Goal: Task Accomplishment & Management: Complete application form

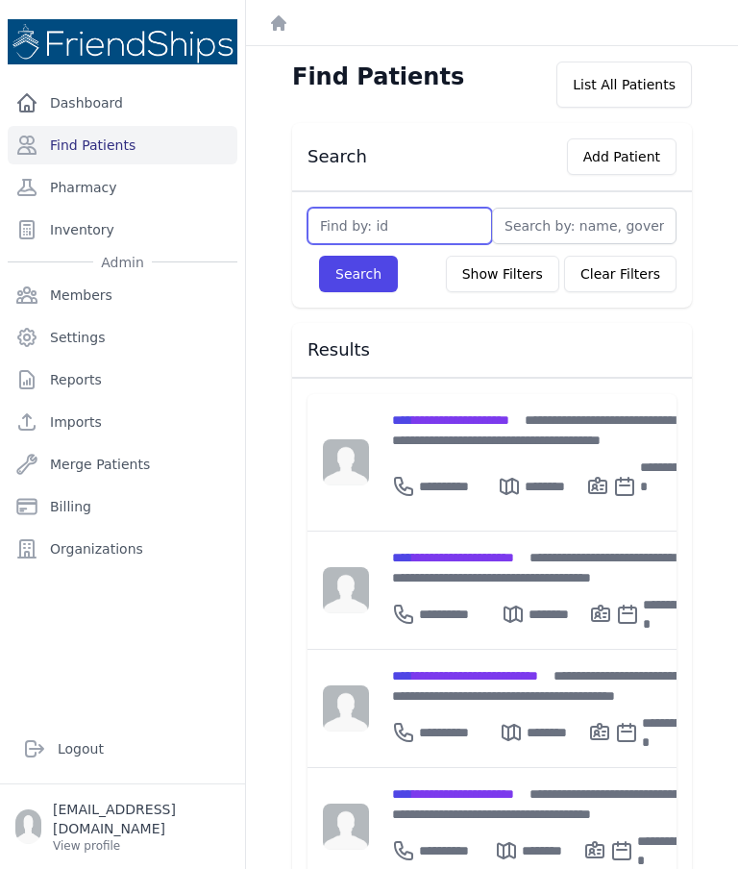
click at [469, 212] on input "text" at bounding box center [400, 226] width 185 height 37
type input "190"
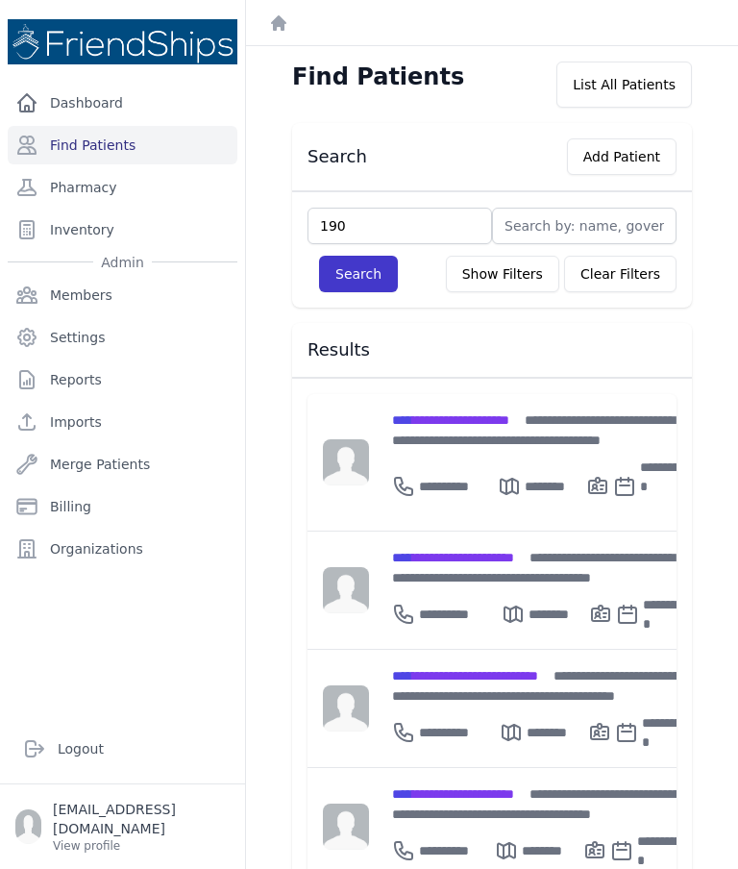
click at [358, 273] on button "Search" at bounding box center [358, 274] width 79 height 37
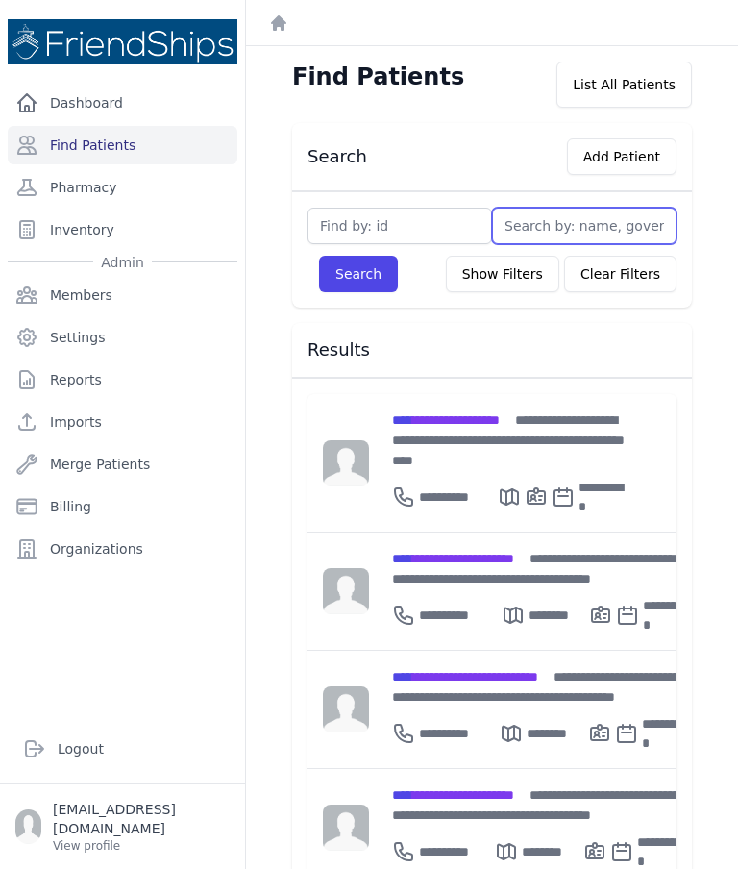
click at [559, 234] on input "text" at bounding box center [584, 226] width 185 height 37
type input "[PERSON_NAME]"
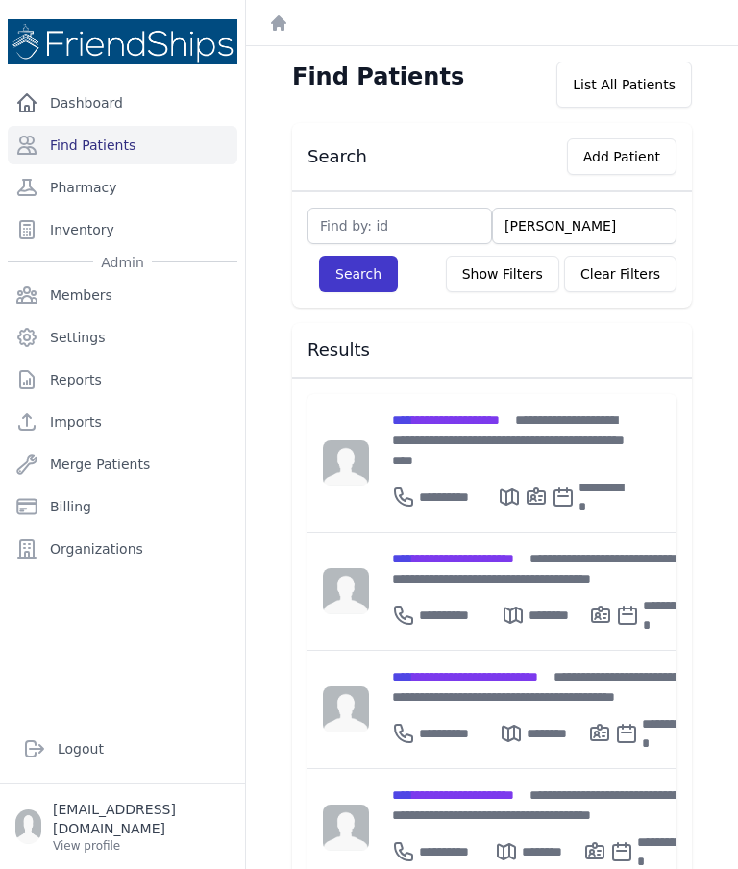
click at [371, 284] on button "Search" at bounding box center [358, 274] width 79 height 37
click at [360, 275] on button "Search" at bounding box center [358, 274] width 79 height 37
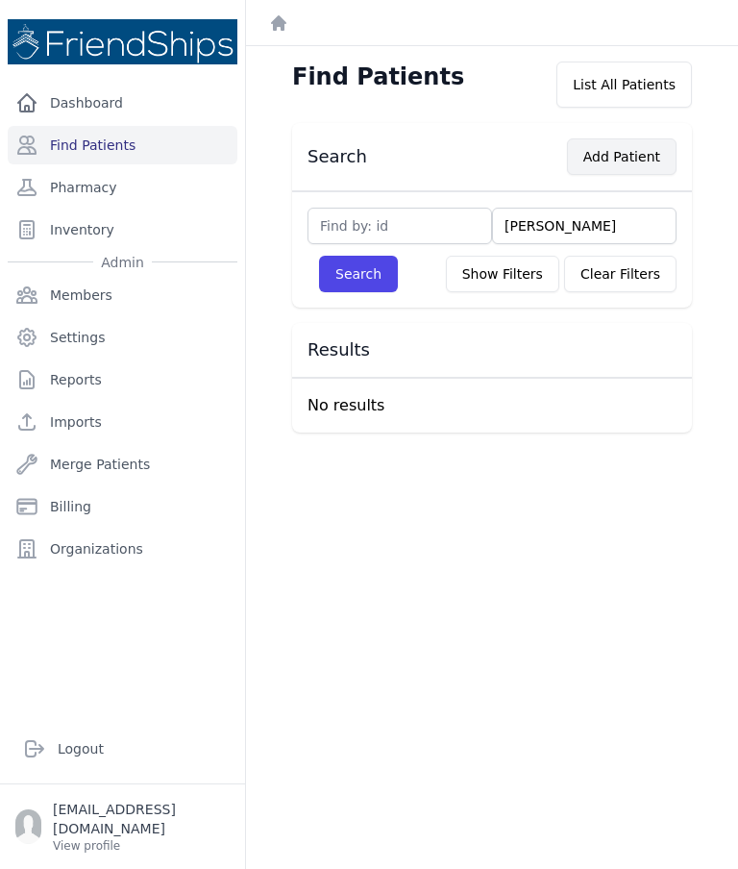
click at [626, 161] on button "Add Patient" at bounding box center [622, 156] width 110 height 37
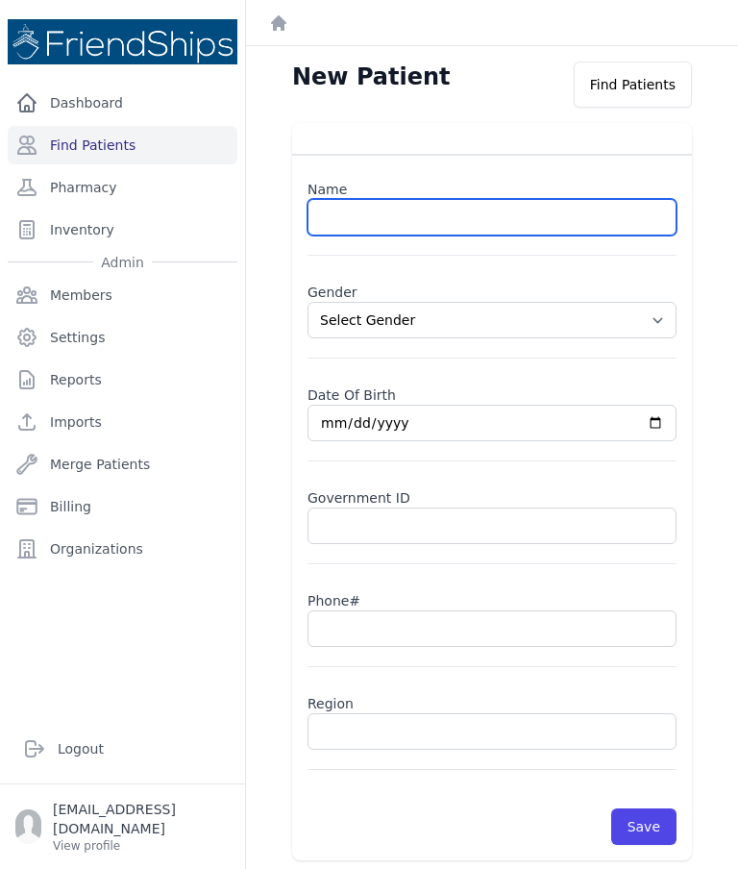
click at [372, 228] on input "text" at bounding box center [492, 217] width 369 height 37
paste input "Abeer Mohammed Mohammed Saeed"
type input "Abeer Mohammed Mohammed Saeed"
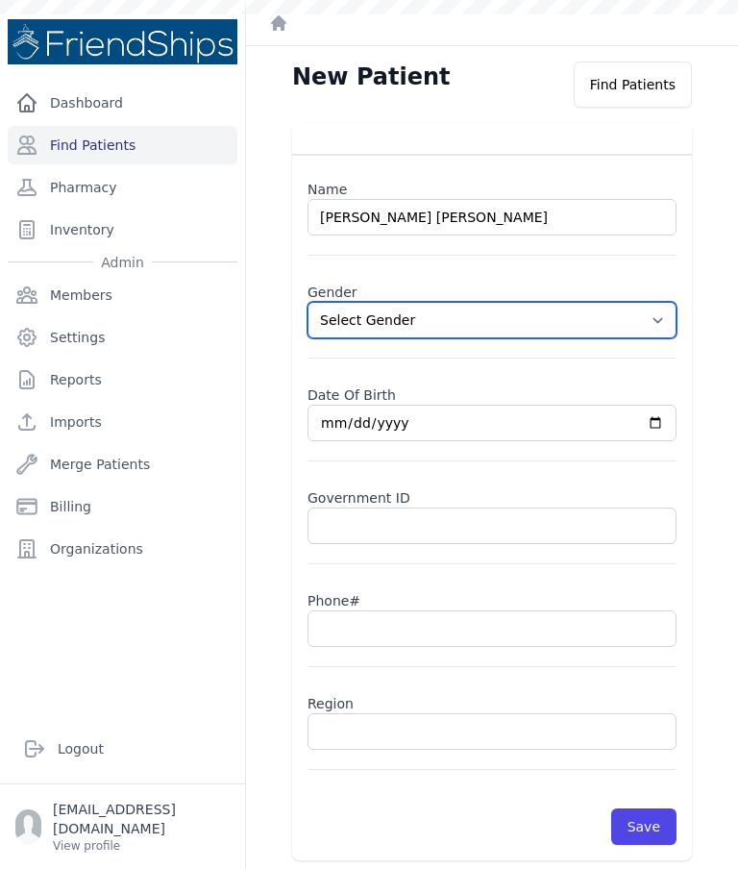
click at [659, 319] on select "Select Gender Male Female" at bounding box center [492, 320] width 369 height 37
select select "female"
click at [482, 429] on input "date" at bounding box center [492, 423] width 369 height 37
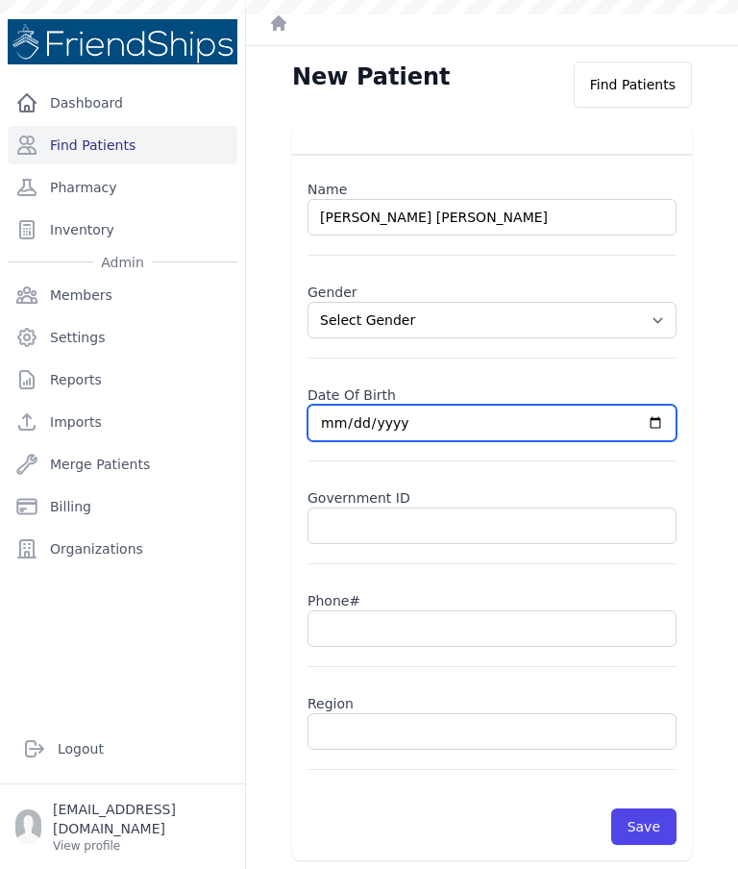
type input "2025-10-15"
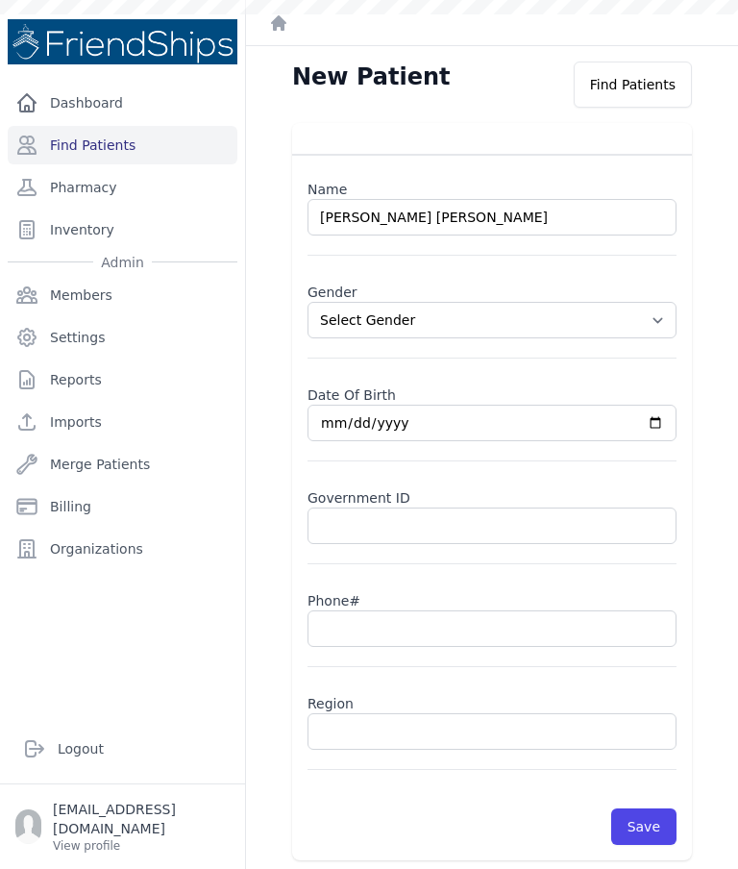
click at [711, 415] on div "Name Abeer Mohammed Mohammed Saeed Gender Select Gender Male Female Date Of Bir…" at bounding box center [491, 491] width 461 height 737
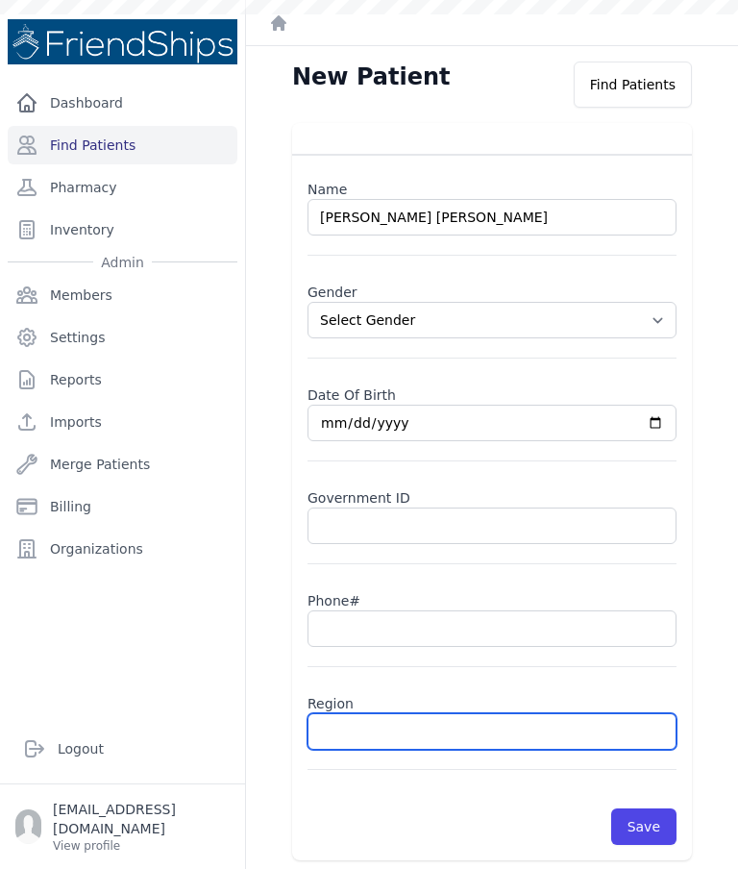
click at [369, 749] on input "text" at bounding box center [492, 731] width 369 height 37
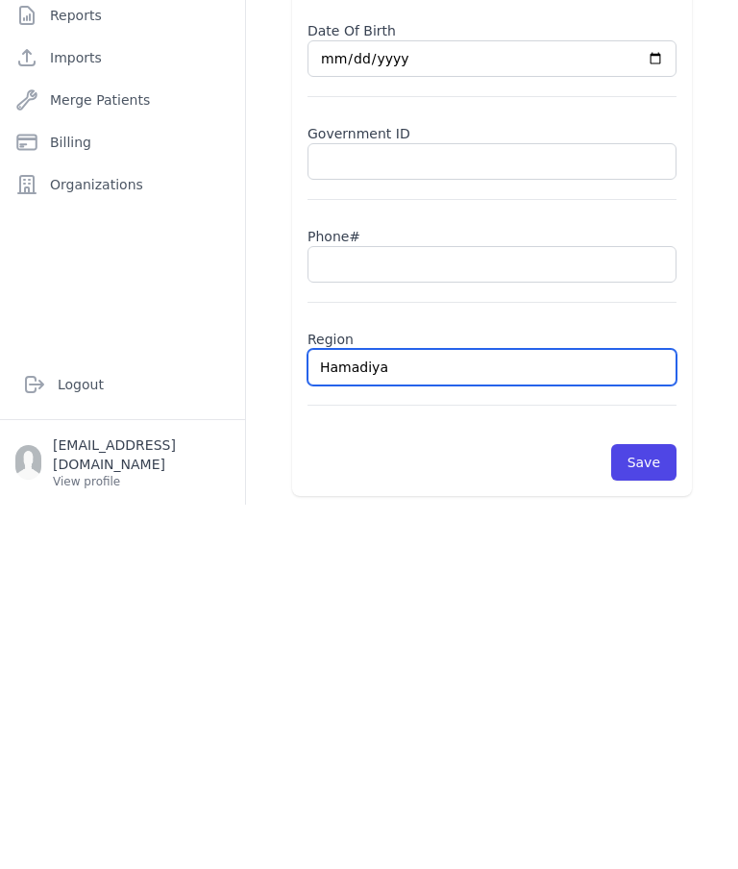
type input "Hamadiya"
click at [410, 610] on input "text" at bounding box center [492, 628] width 369 height 37
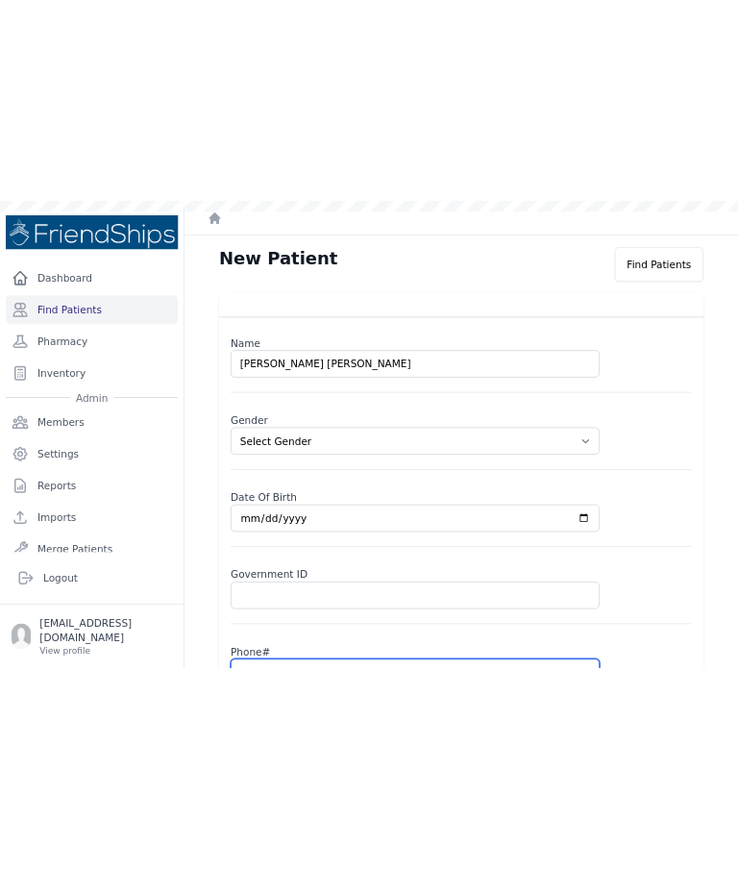
scroll to position [0, 0]
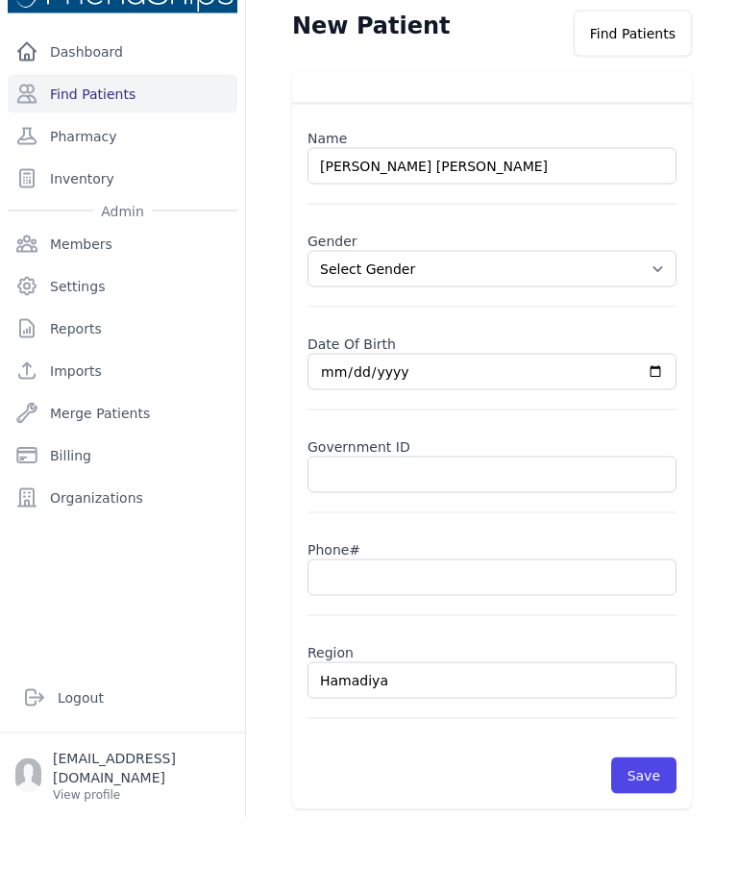
click at [560, 405] on input "2025-10-15" at bounding box center [492, 423] width 369 height 37
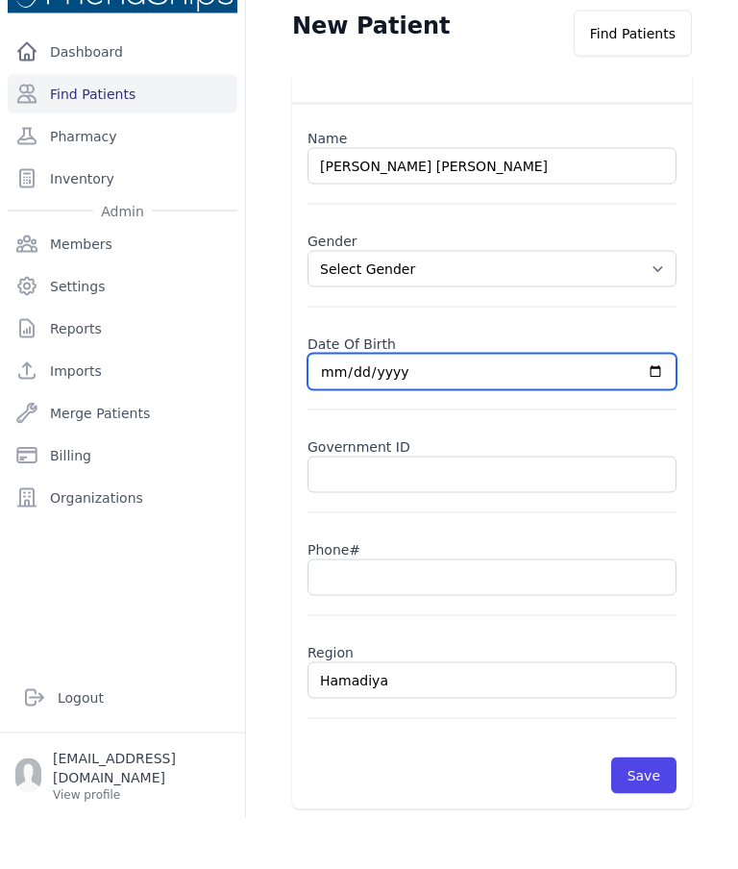
scroll to position [77, 0]
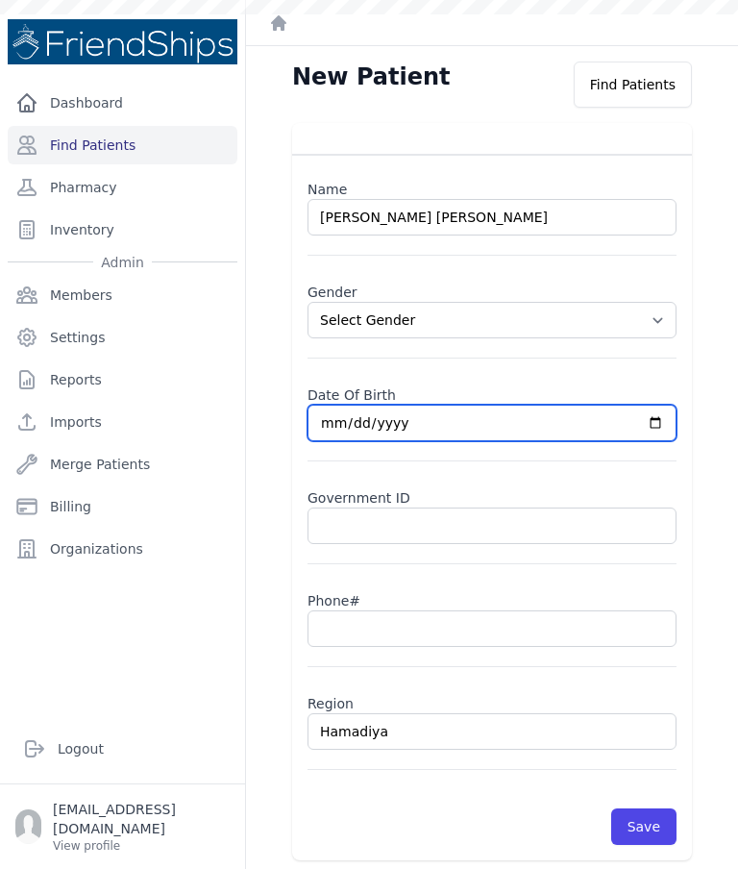
type input "1986-03-08"
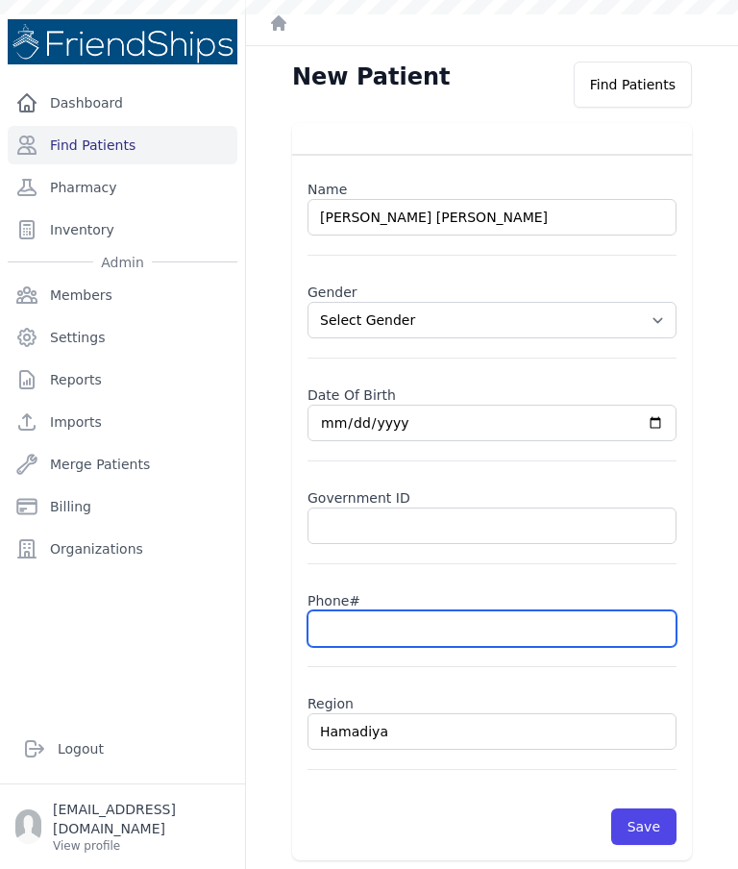
click at [453, 610] on input "text" at bounding box center [492, 628] width 369 height 37
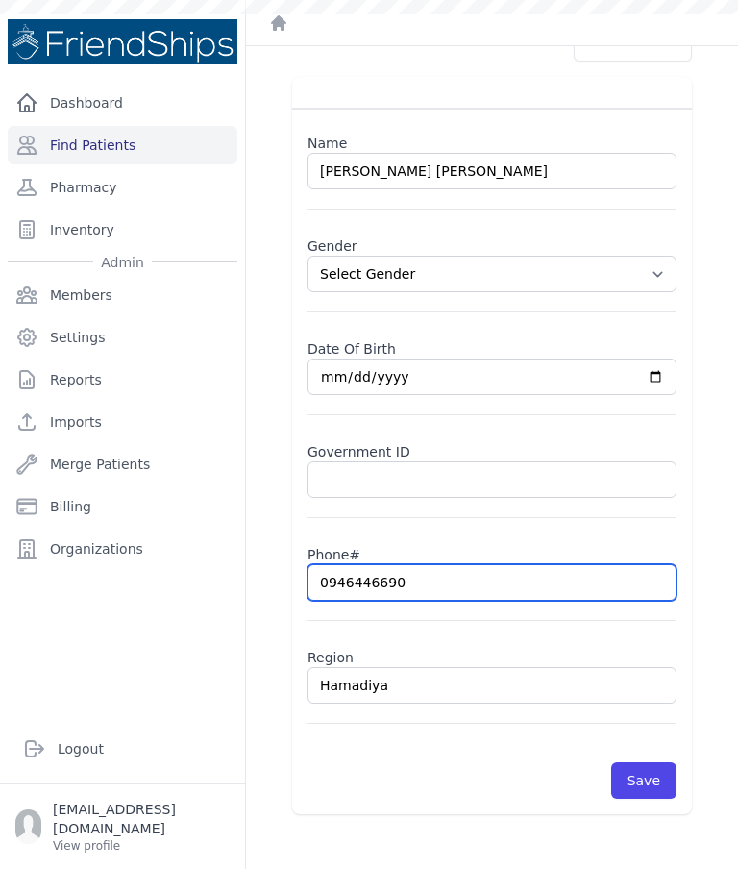
scroll to position [46, 0]
type input "0946446690"
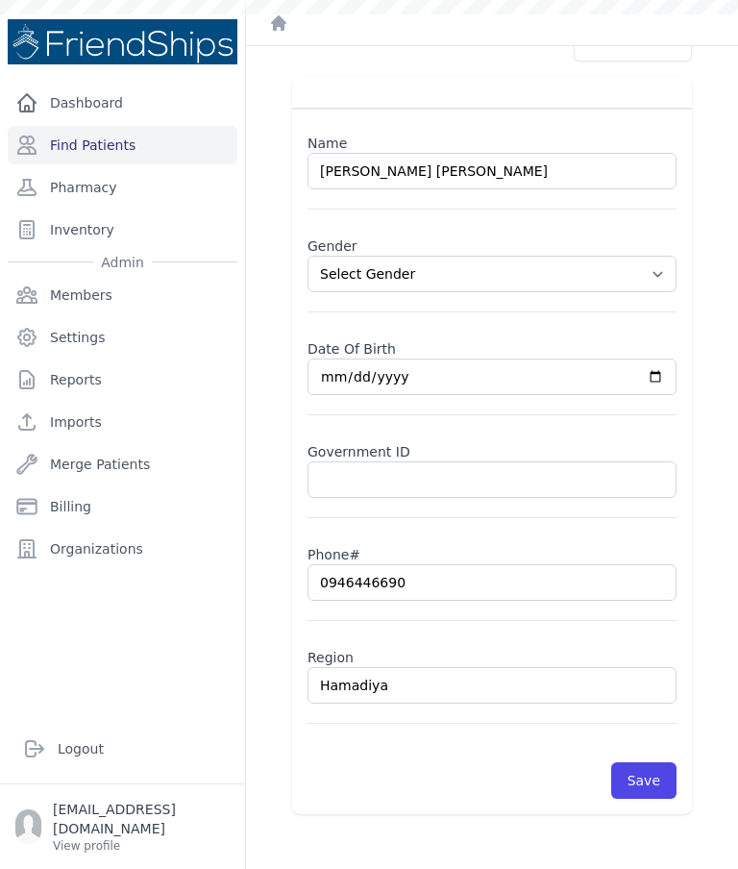
click at [710, 378] on div "Name Abeer Mohammed Mohammed Saeed Gender Select Gender Male Female Date Of Bir…" at bounding box center [491, 445] width 461 height 737
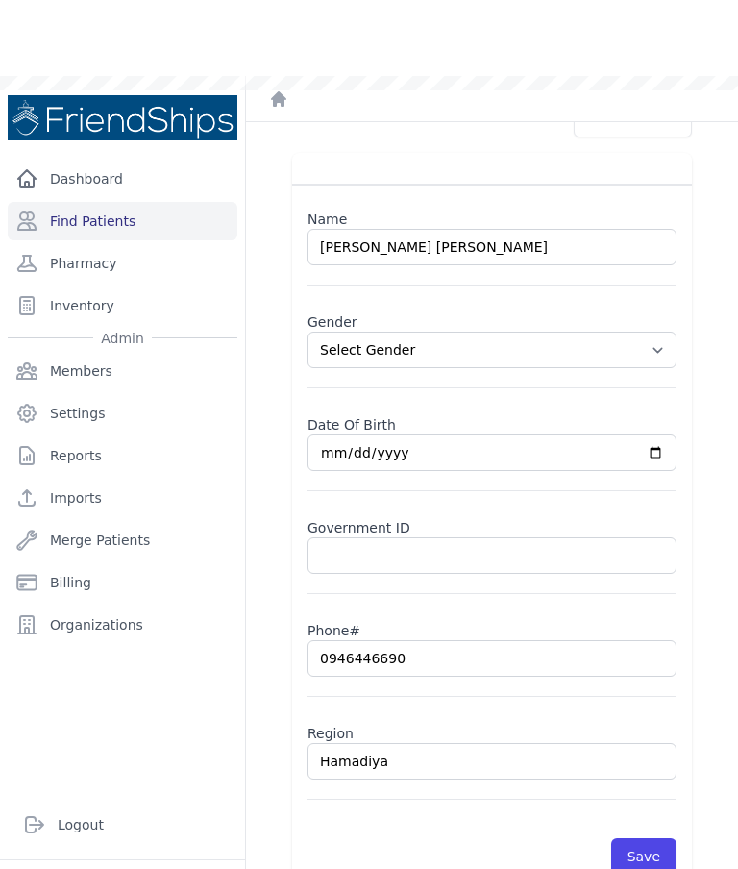
scroll to position [77, 0]
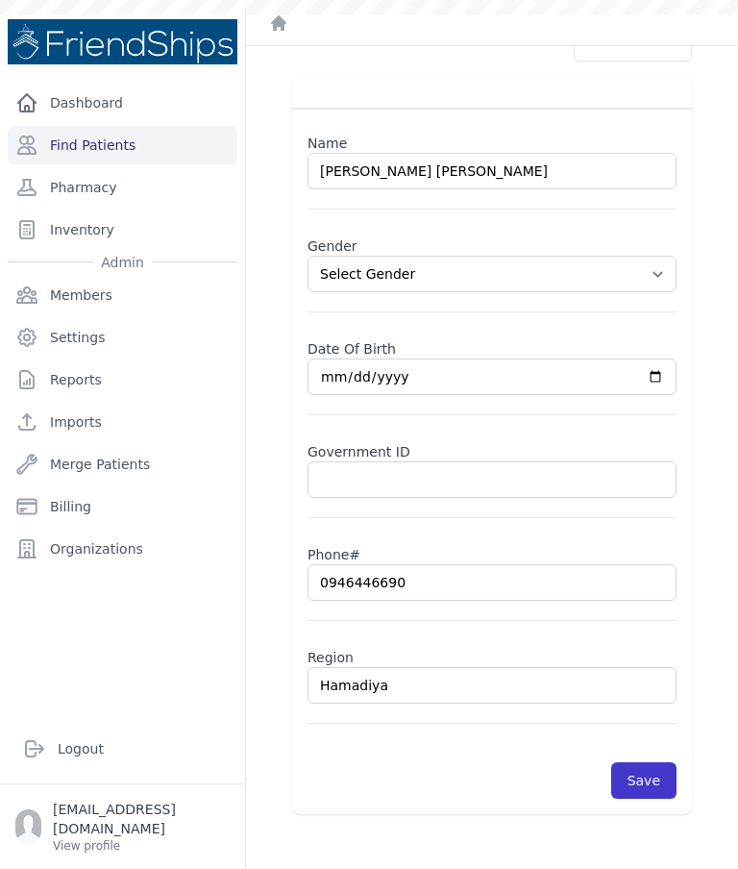
click at [655, 762] on button "Save" at bounding box center [643, 780] width 65 height 37
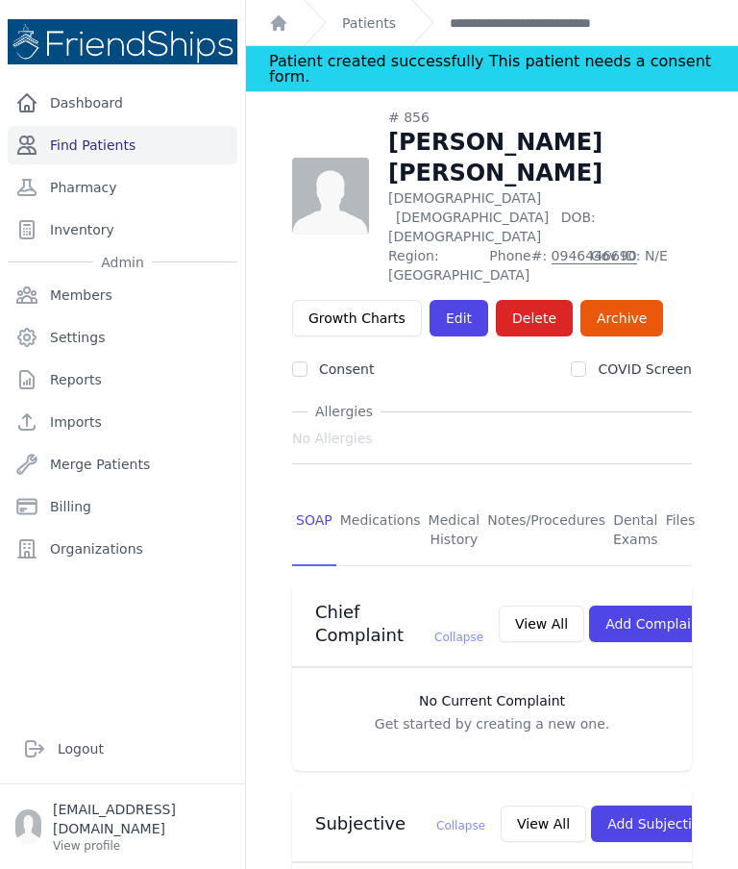
click at [137, 126] on link "Find Patients" at bounding box center [123, 145] width 230 height 38
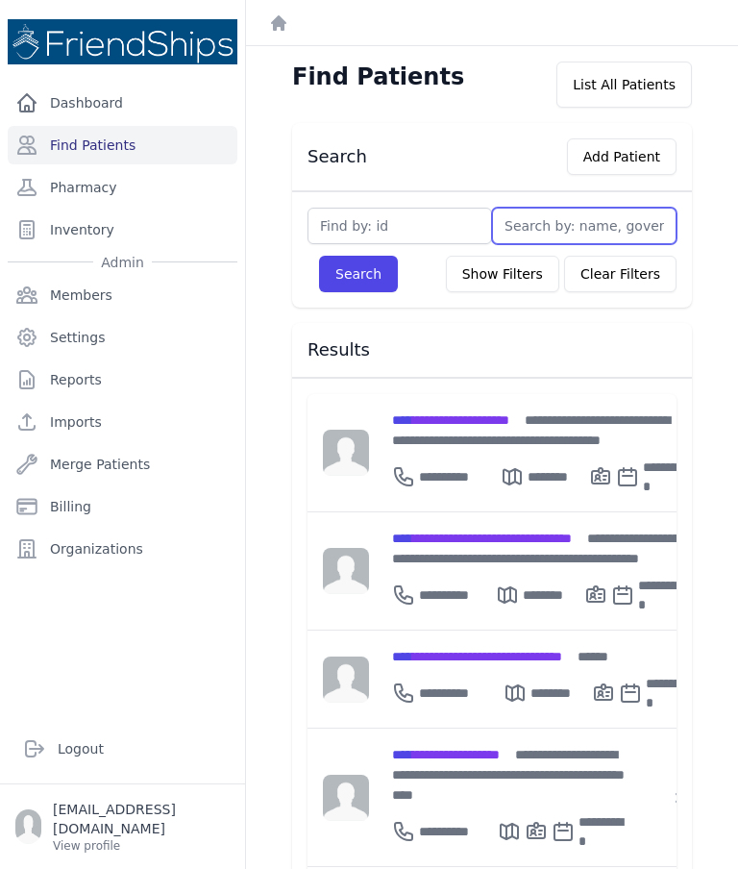
click at [550, 226] on input "text" at bounding box center [584, 226] width 185 height 37
type input "85"
type input "850"
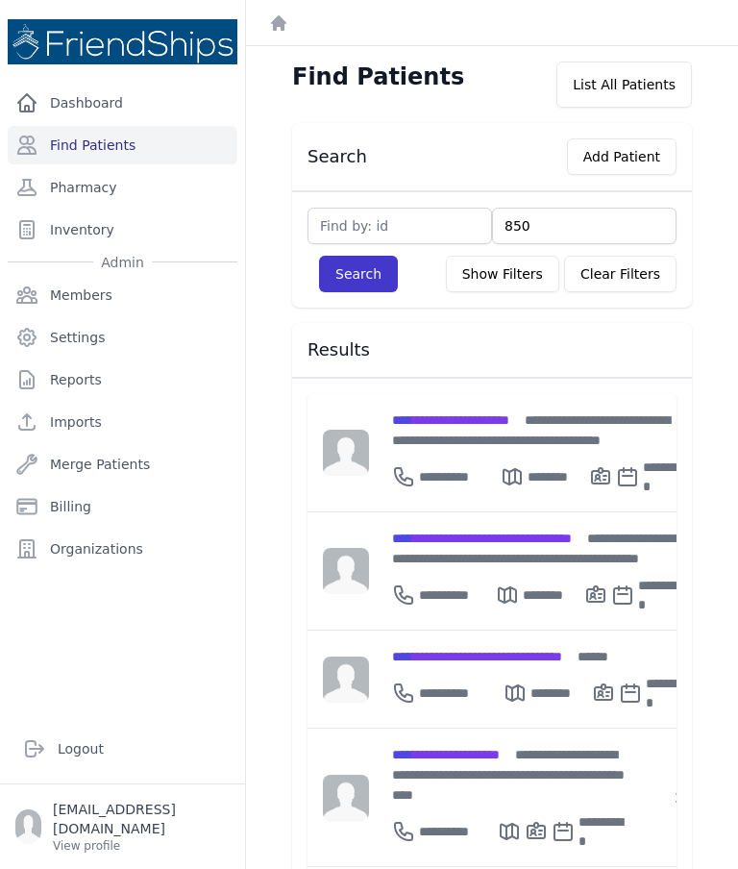
click at [361, 280] on button "Search" at bounding box center [358, 274] width 79 height 37
click at [499, 421] on span "**********" at bounding box center [450, 419] width 117 height 13
